Goal: Ask a question

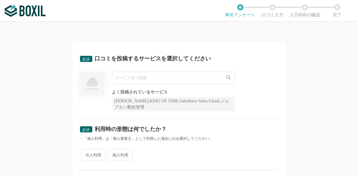
click at [163, 81] on input "text" at bounding box center [173, 78] width 123 height 12
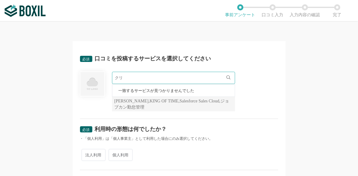
type input "ク"
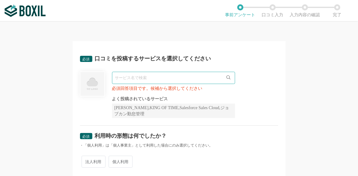
click at [165, 84] on input "text" at bounding box center [173, 78] width 123 height 12
paste input "ＴＡＫＥ　Ａ"
type input "Ｔ"
click at [331, 65] on div "必須 口コミを投稿するサービスを選択してください 必須回答項目です。候補から選択してください よく投稿されているサービス Sansan,KING OF TIM…" at bounding box center [179, 99] width 358 height 155
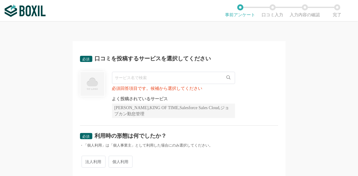
click at [167, 72] on input "text" at bounding box center [173, 78] width 123 height 12
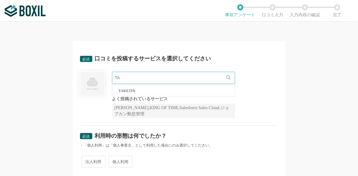
type input "T"
type input "クリア"
